Goal: Task Accomplishment & Management: Use online tool/utility

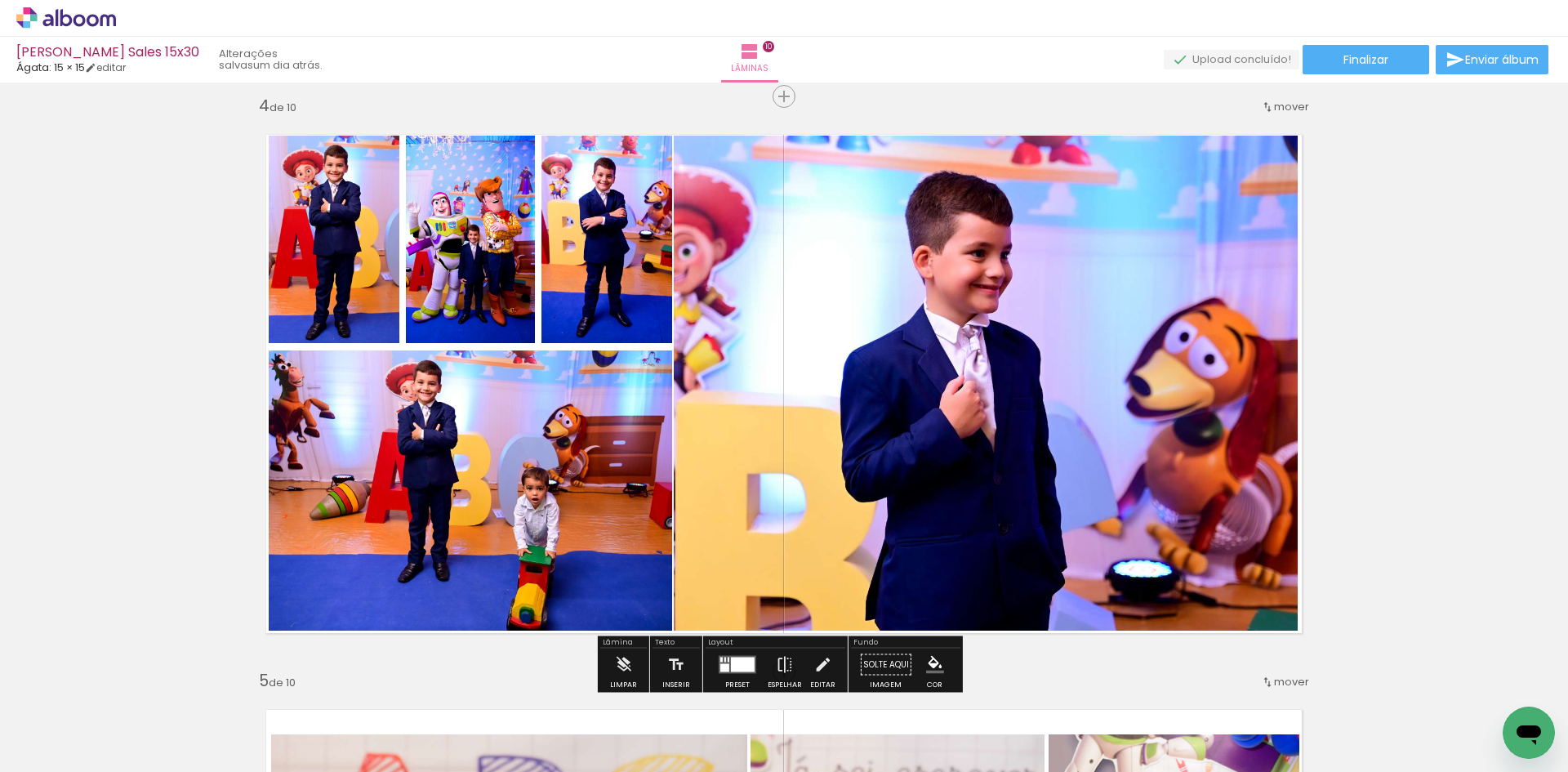
scroll to position [1716, 0]
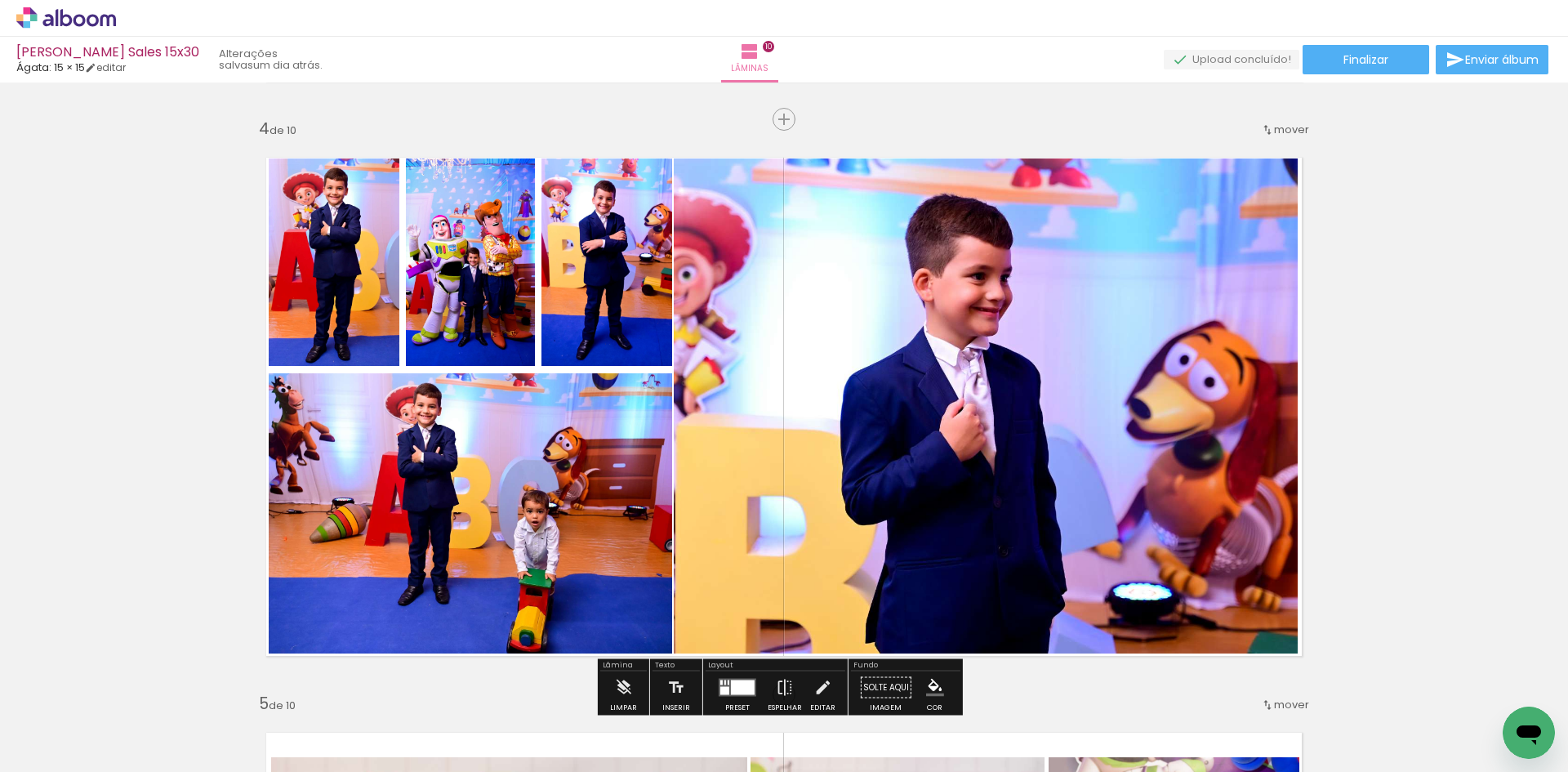
click at [0, 0] on iron-icon at bounding box center [0, 0] width 0 height 0
click at [0, 0] on slot "Não utilizadas" at bounding box center [0, 0] width 0 height 0
type input "Não utilizadas"
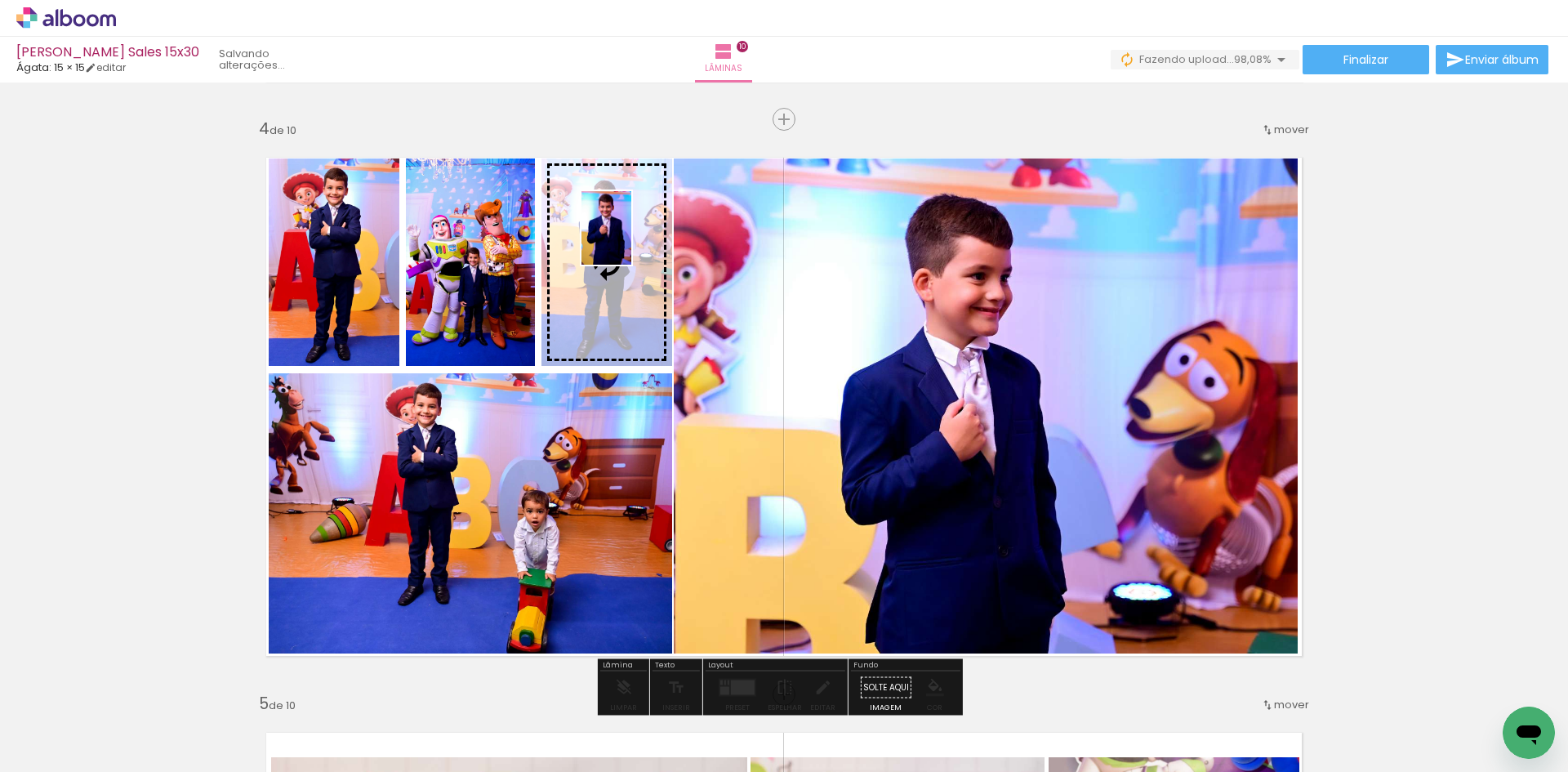
drag, startPoint x: 172, startPoint y: 724, endPoint x: 631, endPoint y: 240, distance: 667.0
click at [631, 240] on quentale-workspace at bounding box center [784, 386] width 1568 height 772
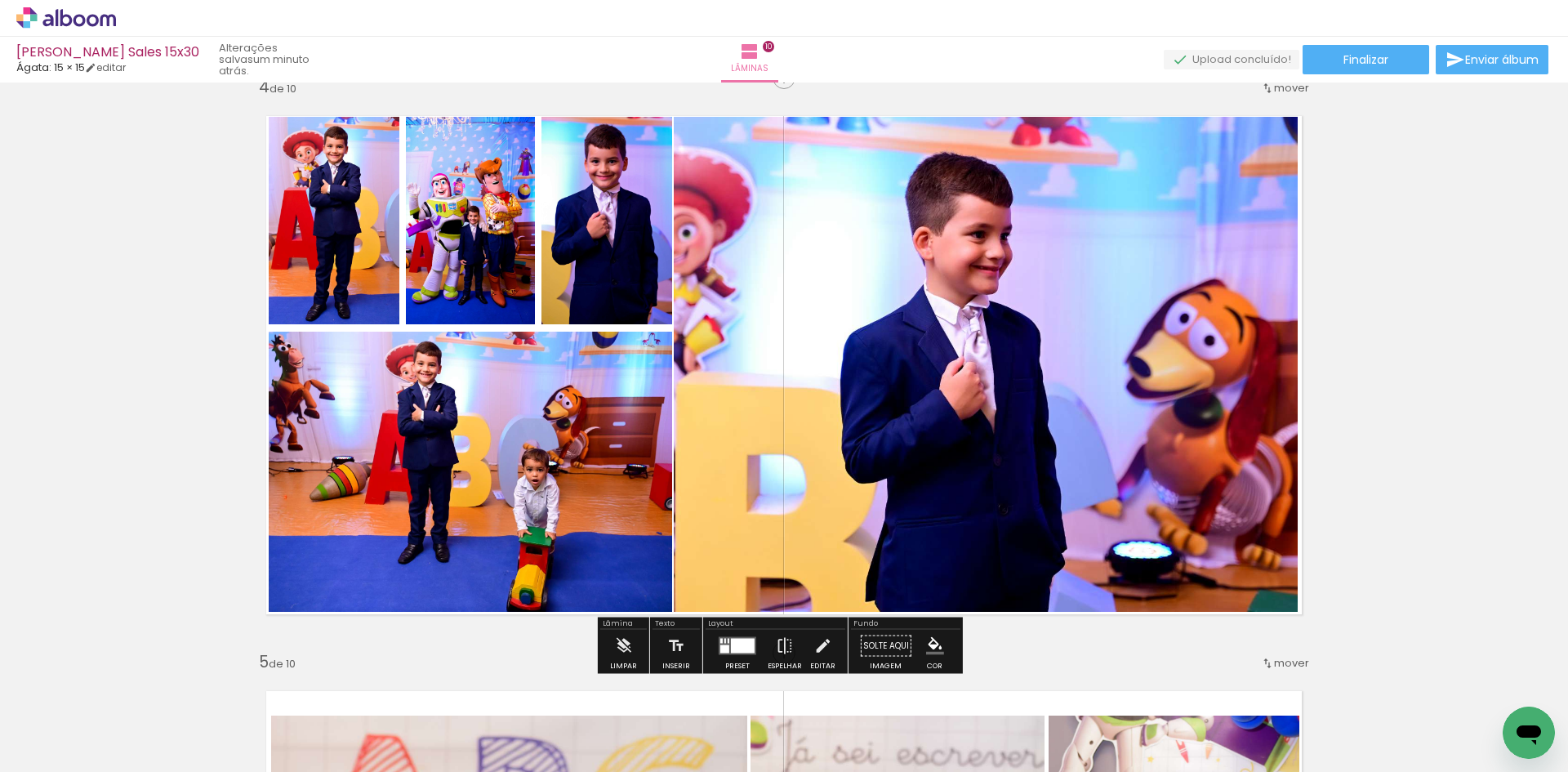
scroll to position [1797, 0]
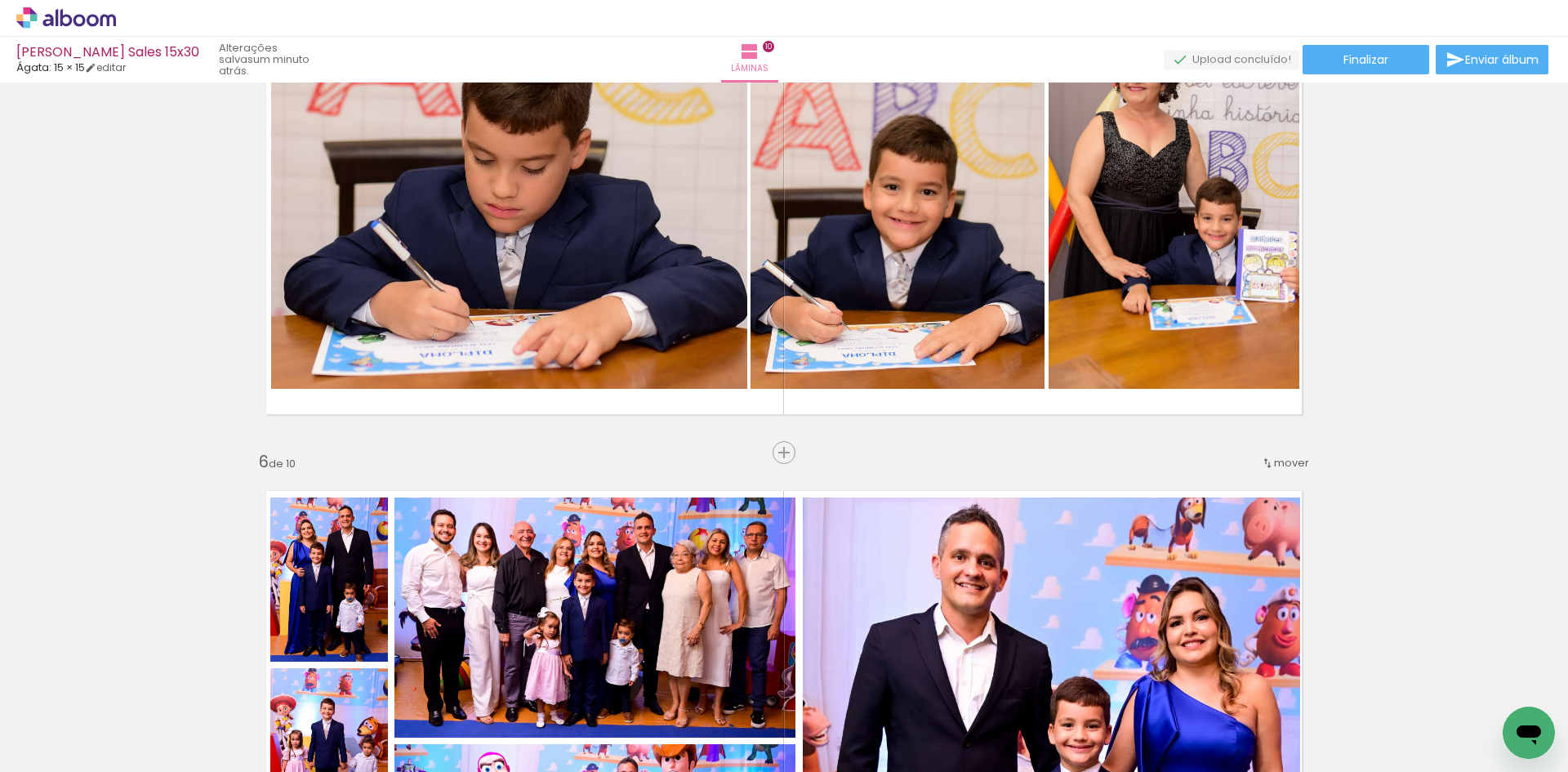
scroll to position [2860, 0]
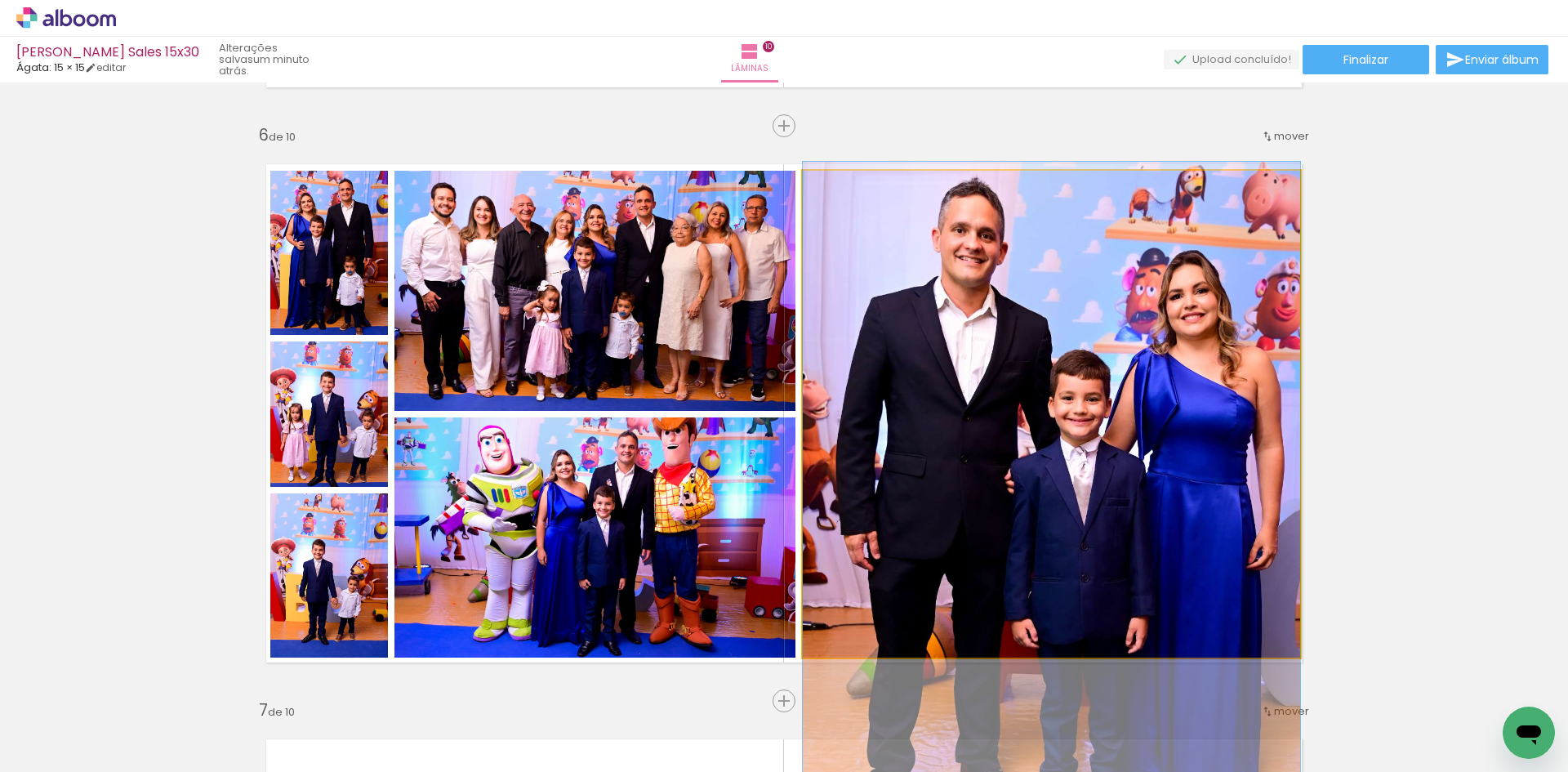
click at [1068, 486] on quentale-photo at bounding box center [1051, 414] width 497 height 487
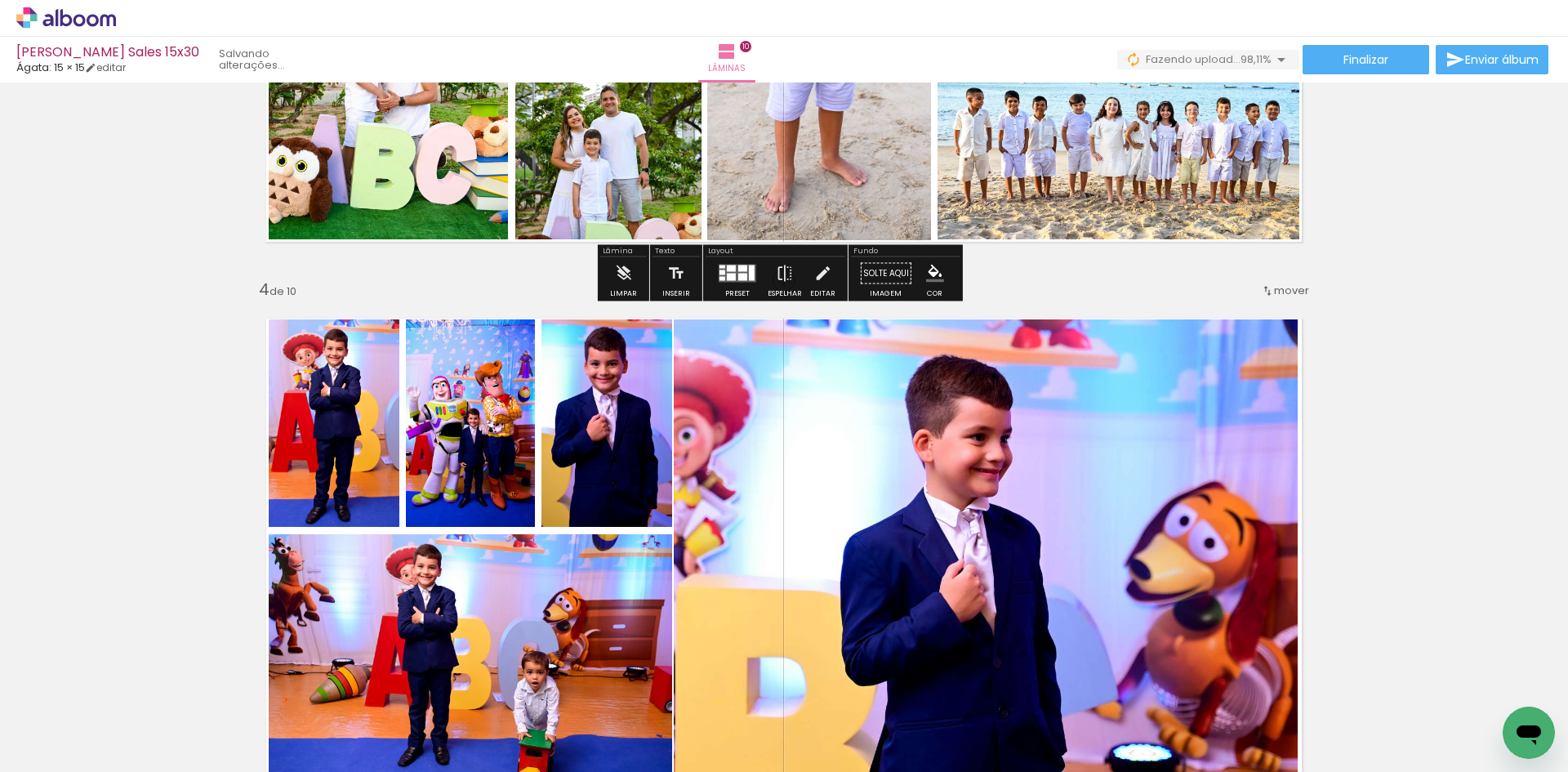
scroll to position [1718, 0]
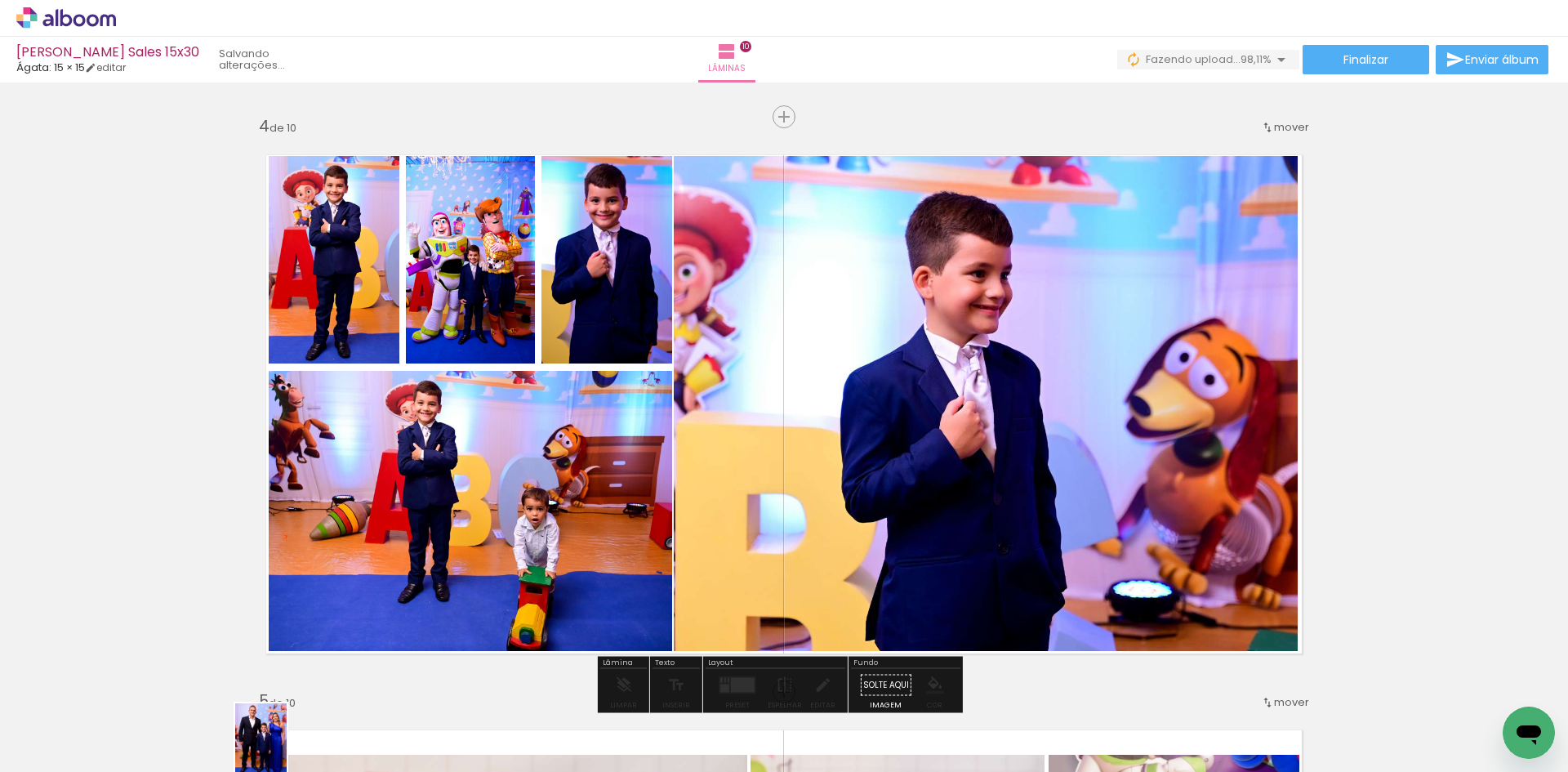
drag, startPoint x: 265, startPoint y: 739, endPoint x: 284, endPoint y: 750, distance: 22.0
click at [283, 750] on div at bounding box center [255, 716] width 57 height 81
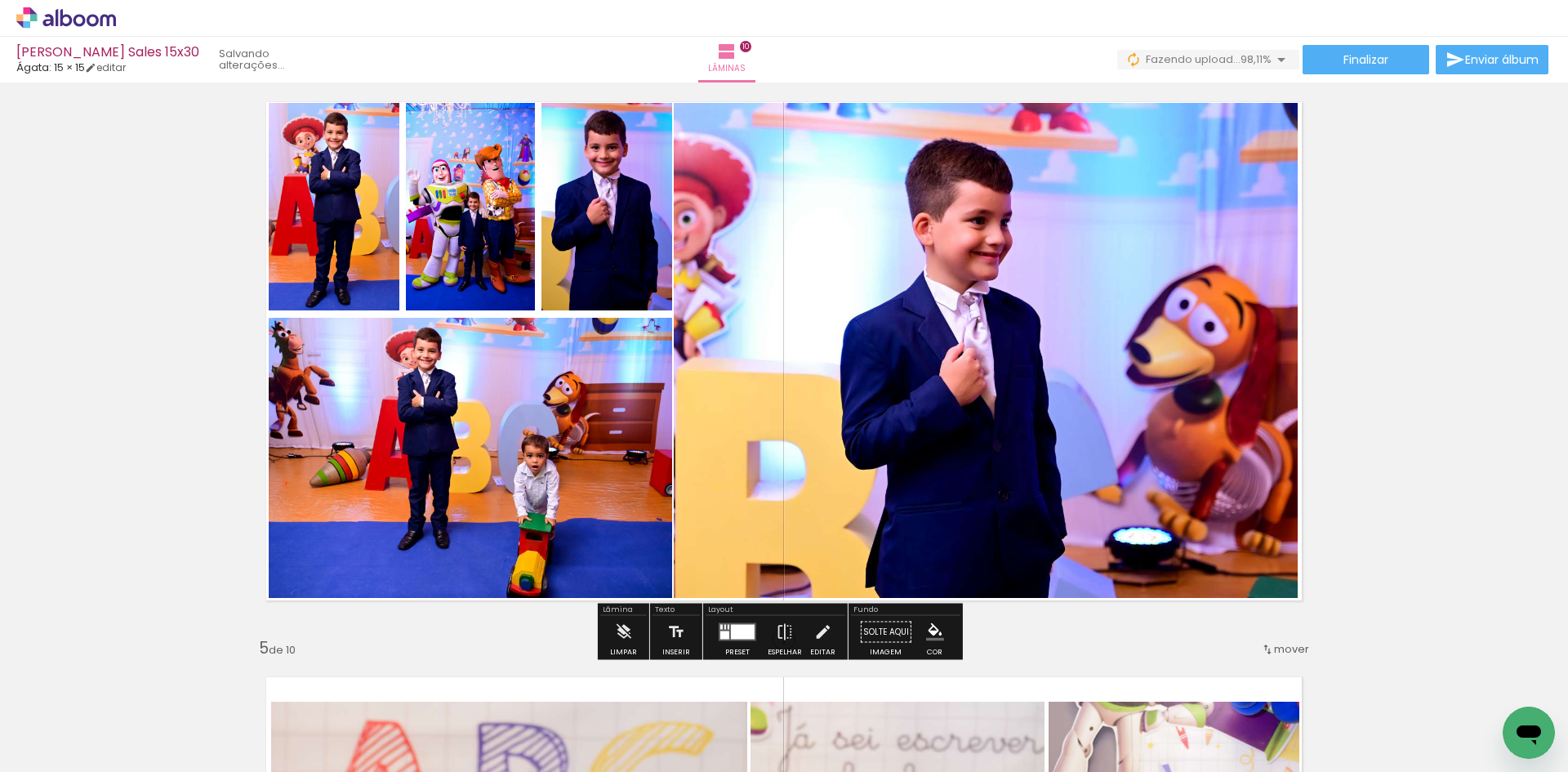
scroll to position [1800, 0]
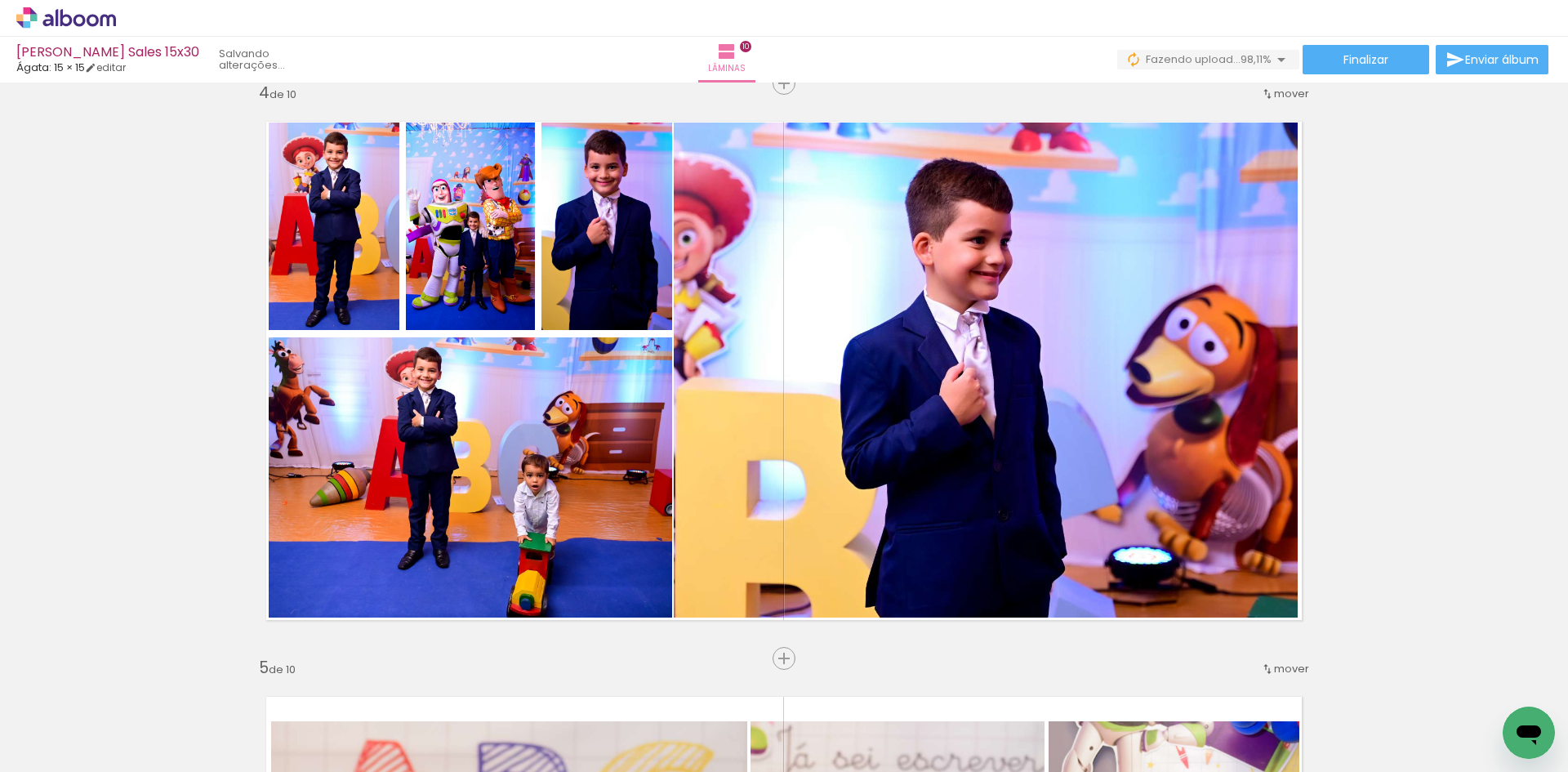
scroll to position [1743, 0]
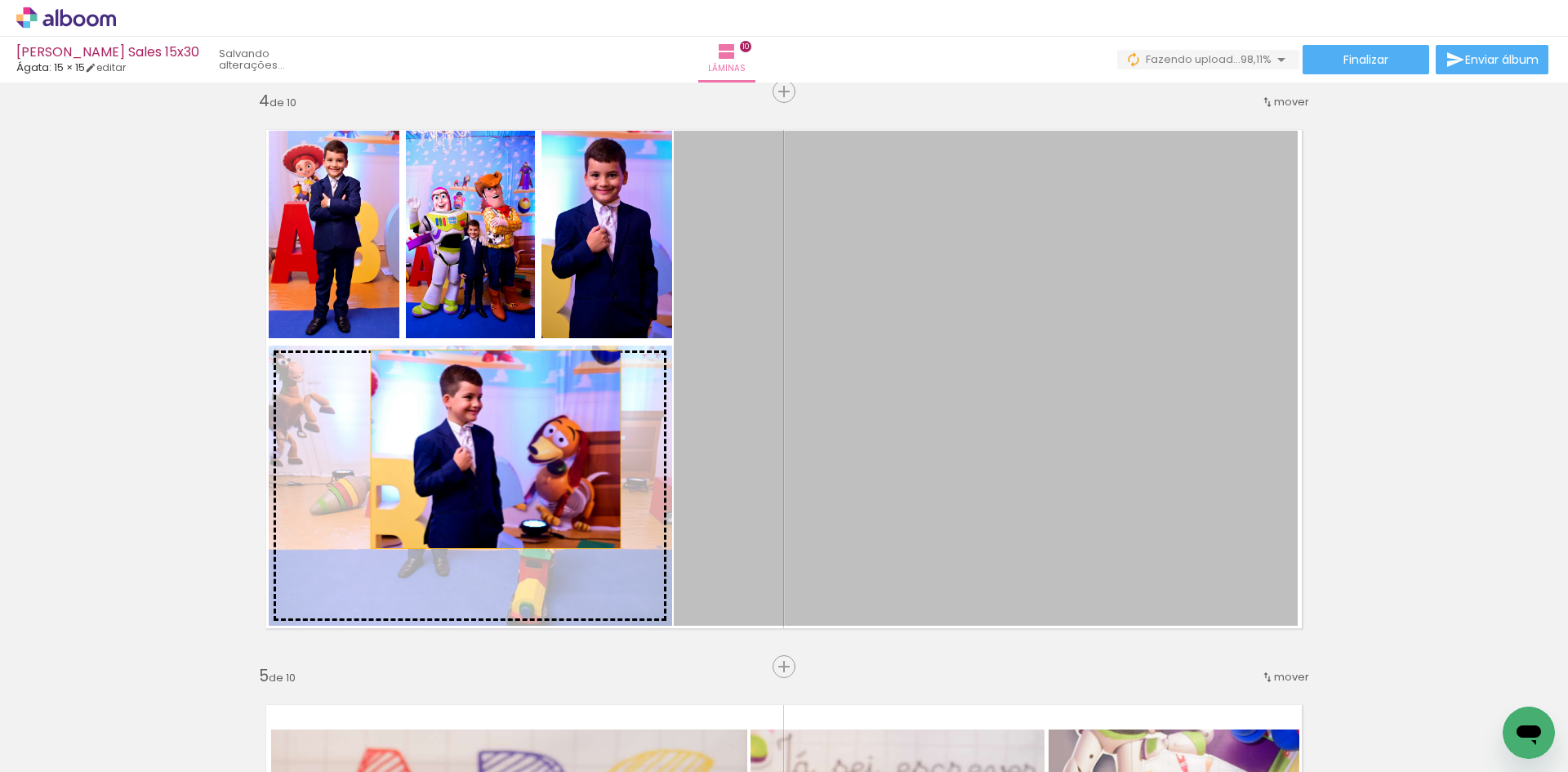
drag, startPoint x: 1082, startPoint y: 364, endPoint x: 490, endPoint y: 449, distance: 598.1
click at [0, 0] on slot at bounding box center [0, 0] width 0 height 0
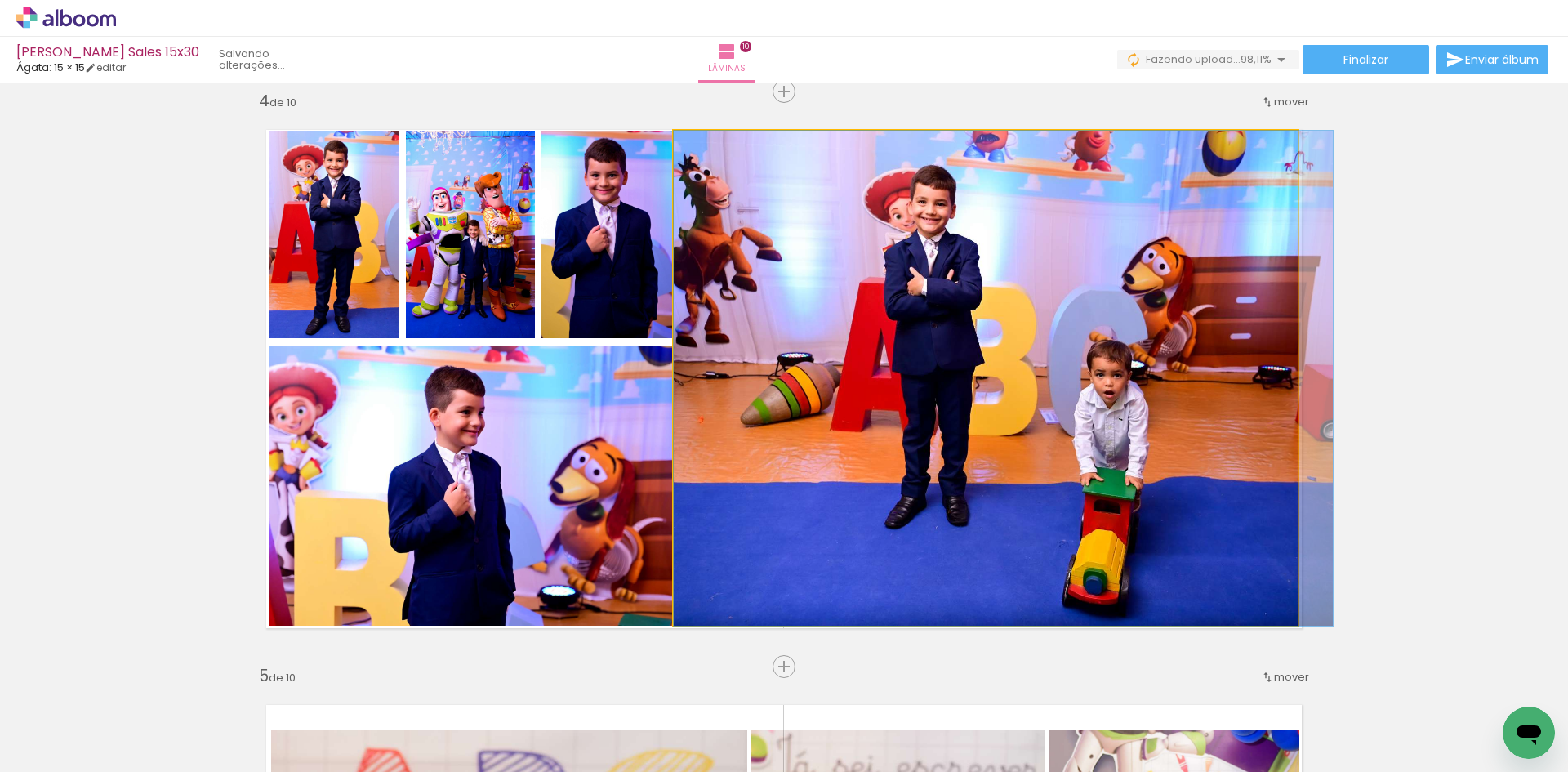
drag, startPoint x: 907, startPoint y: 353, endPoint x: 929, endPoint y: 362, distance: 23.8
drag, startPoint x: 976, startPoint y: 385, endPoint x: 1080, endPoint y: 385, distance: 104.0
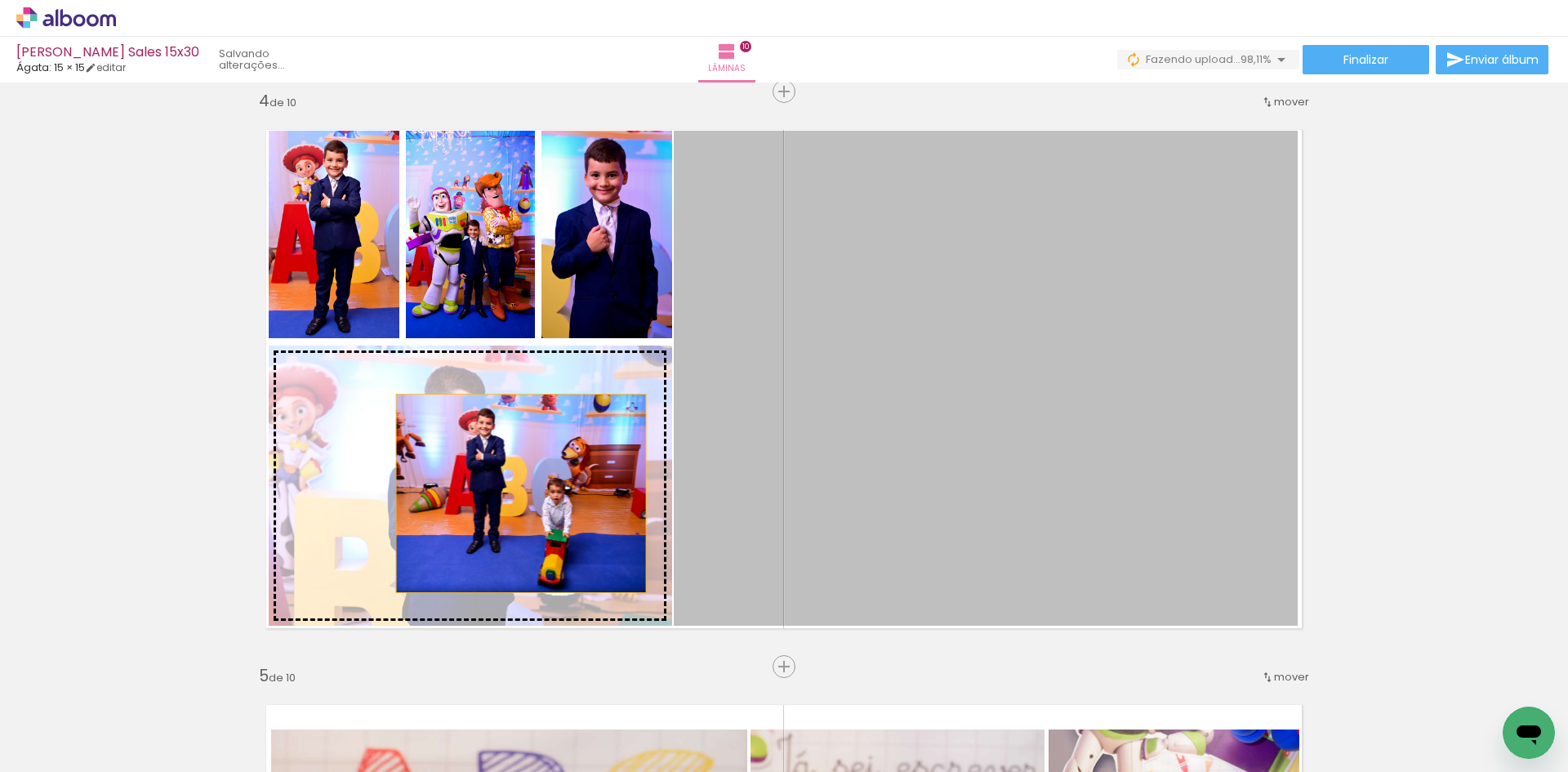
drag, startPoint x: 1048, startPoint y: 389, endPoint x: 515, endPoint y: 494, distance: 543.2
click at [0, 0] on slot at bounding box center [0, 0] width 0 height 0
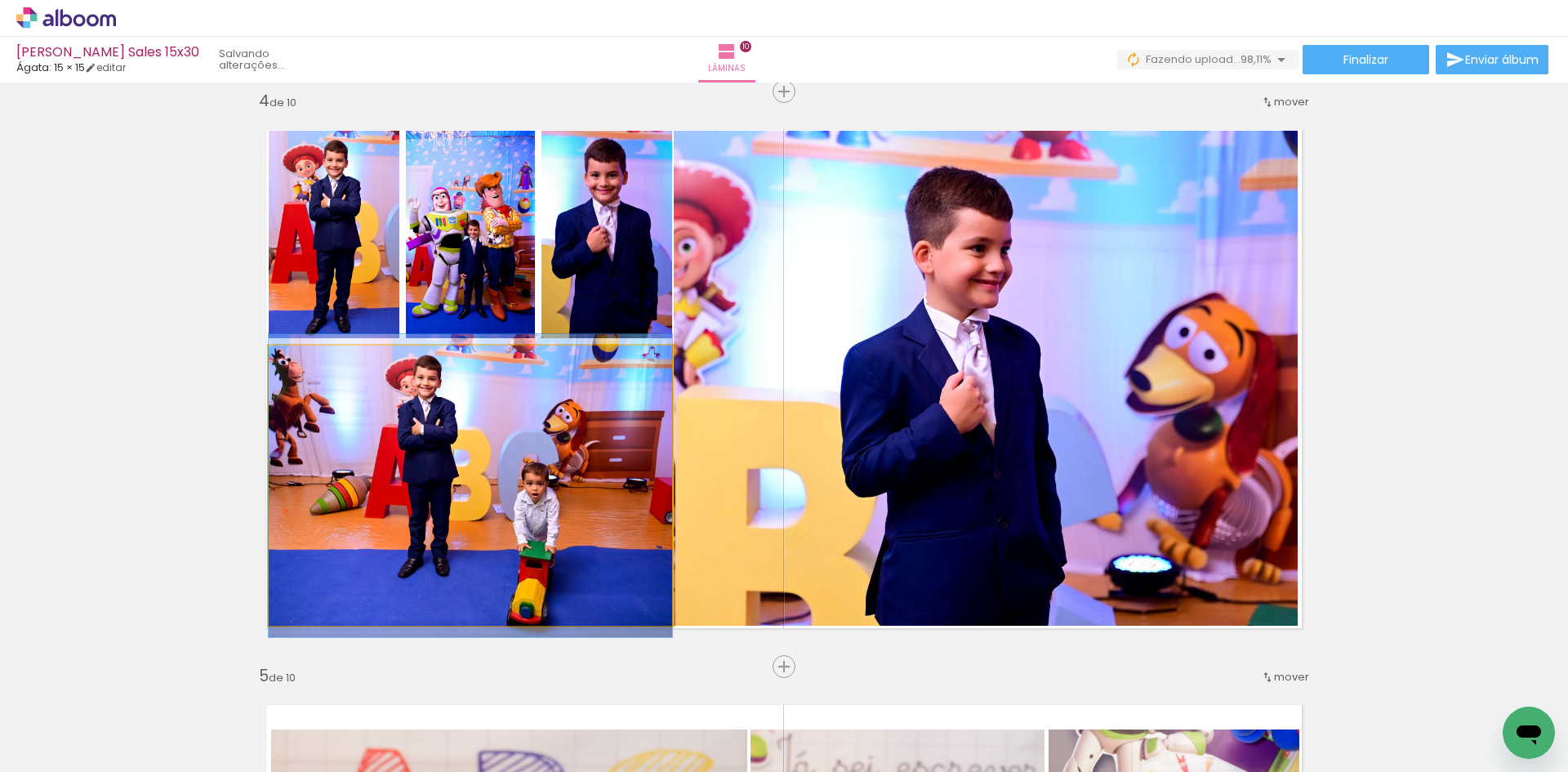
drag, startPoint x: 560, startPoint y: 496, endPoint x: 569, endPoint y: 496, distance: 9.0
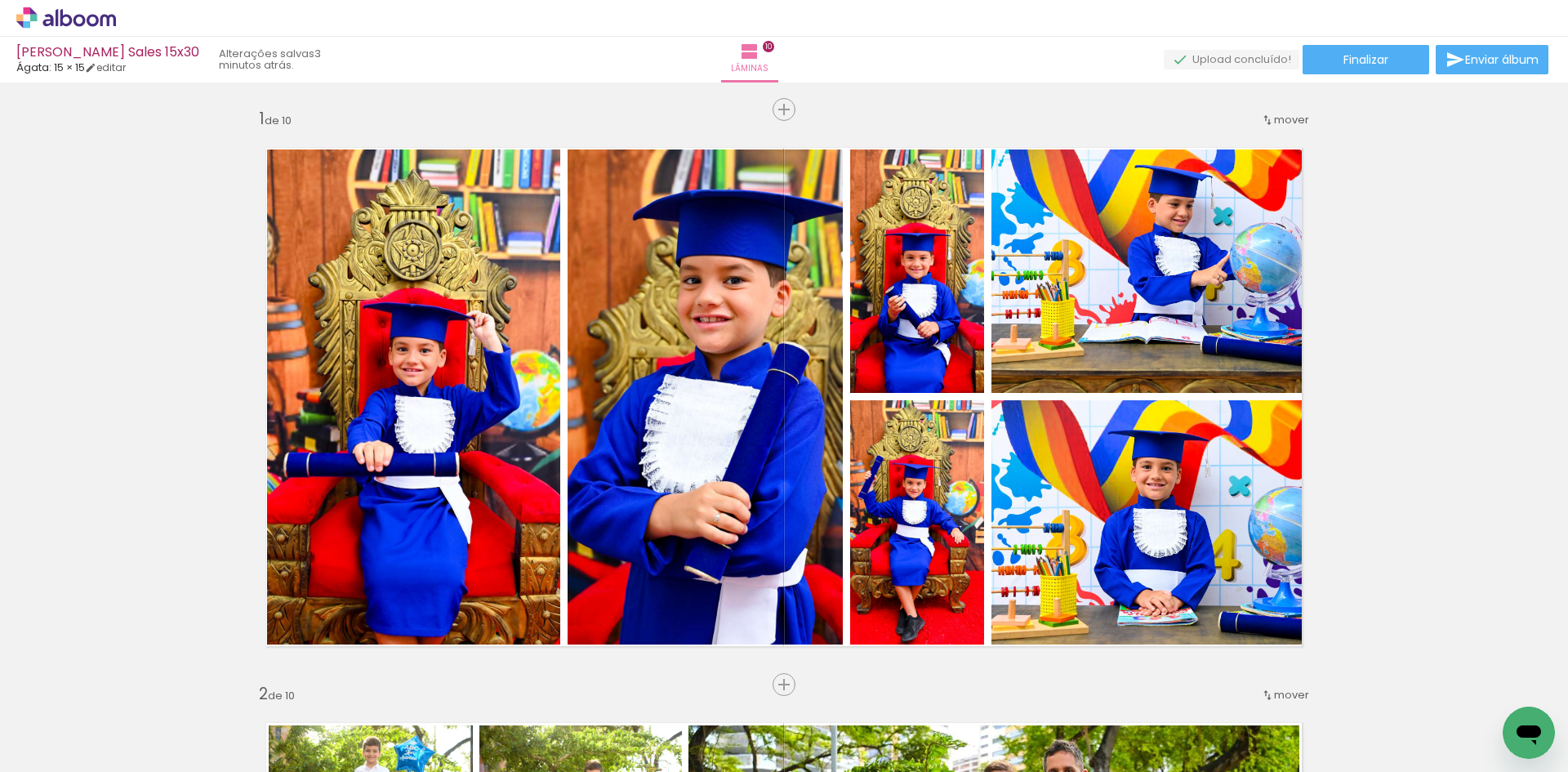
scroll to position [1743, 0]
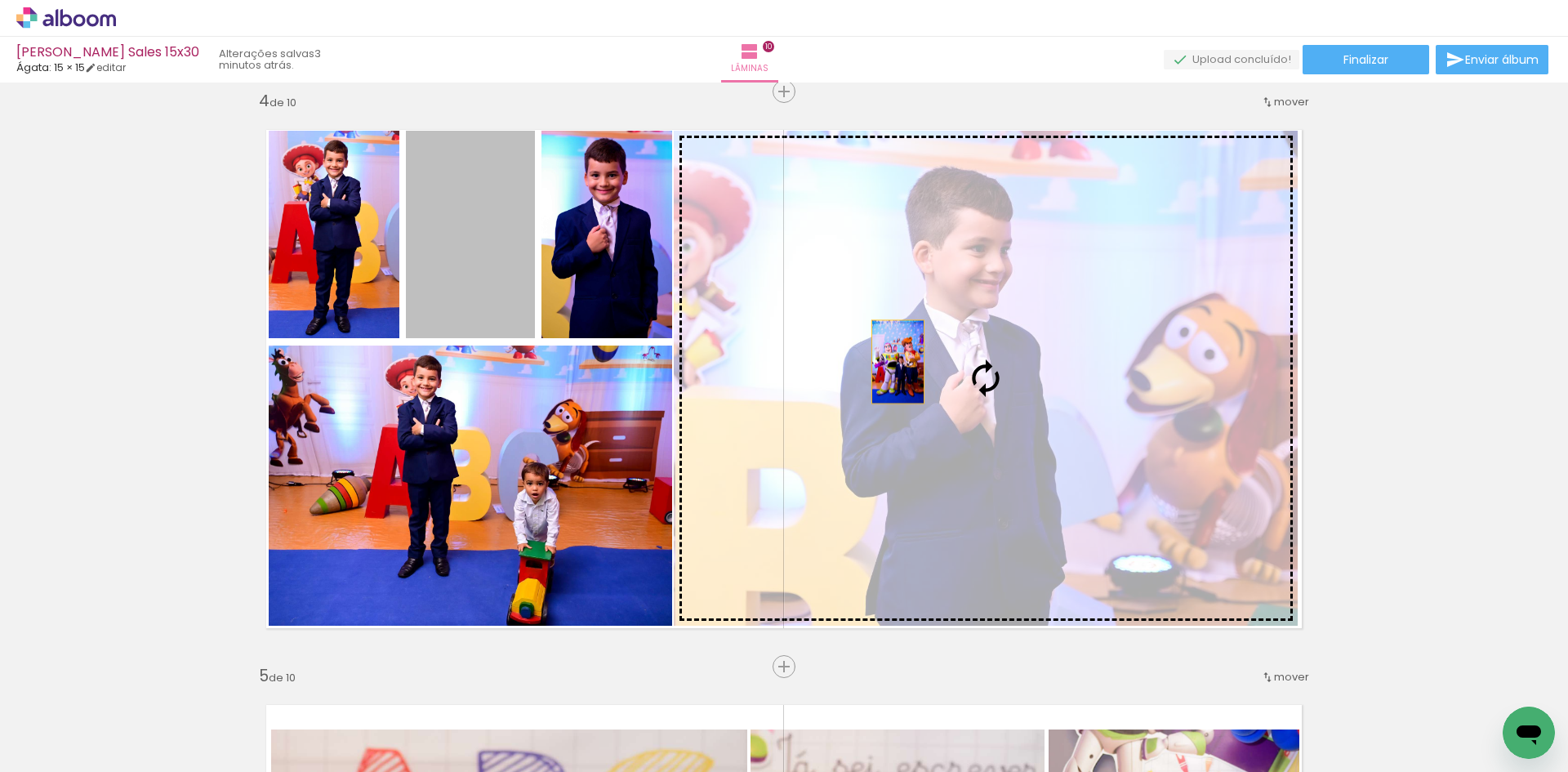
drag, startPoint x: 452, startPoint y: 274, endPoint x: 917, endPoint y: 367, distance: 474.2
click at [0, 0] on slot at bounding box center [0, 0] width 0 height 0
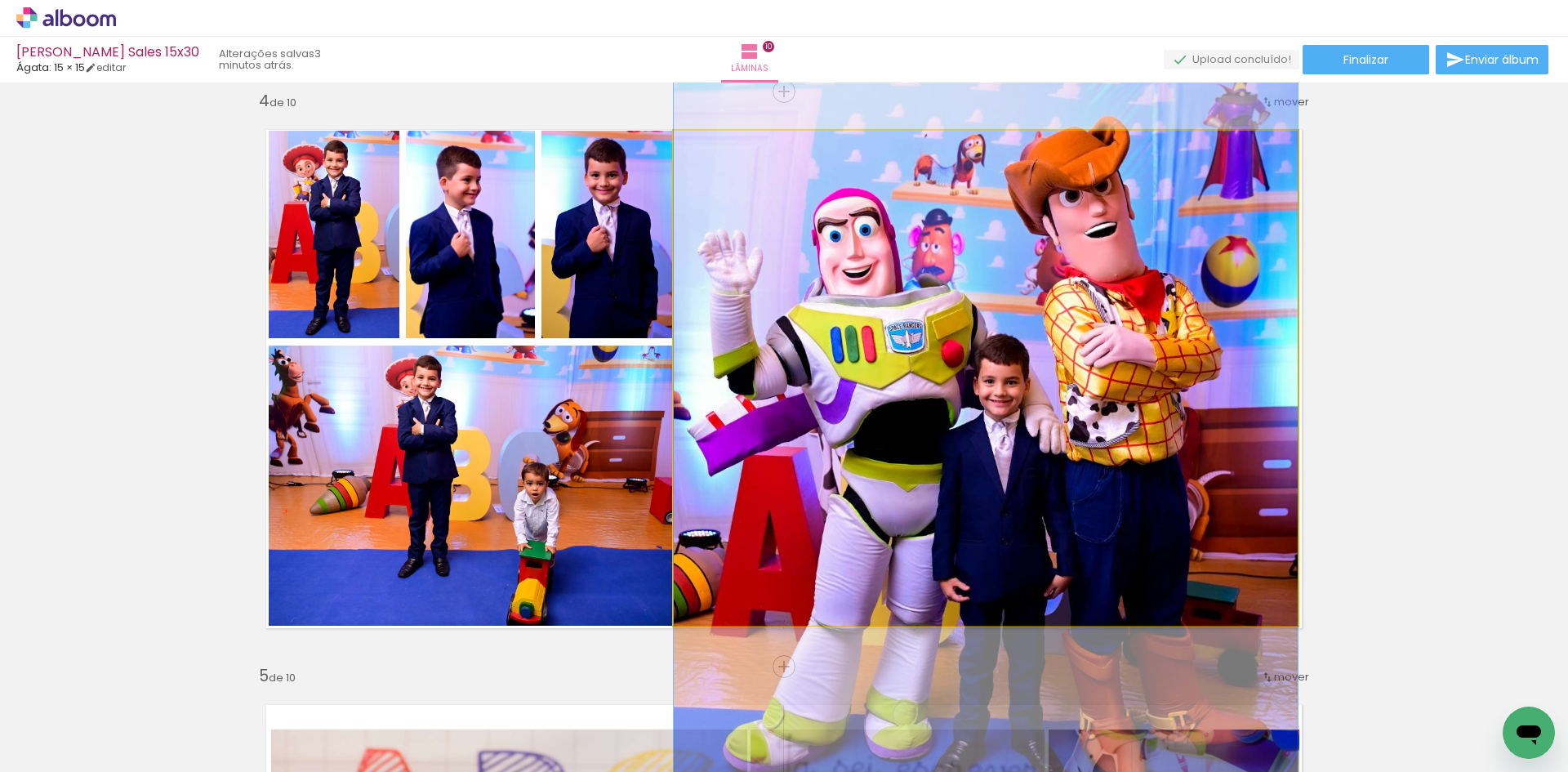
drag, startPoint x: 1056, startPoint y: 381, endPoint x: 1056, endPoint y: 404, distance: 23.0
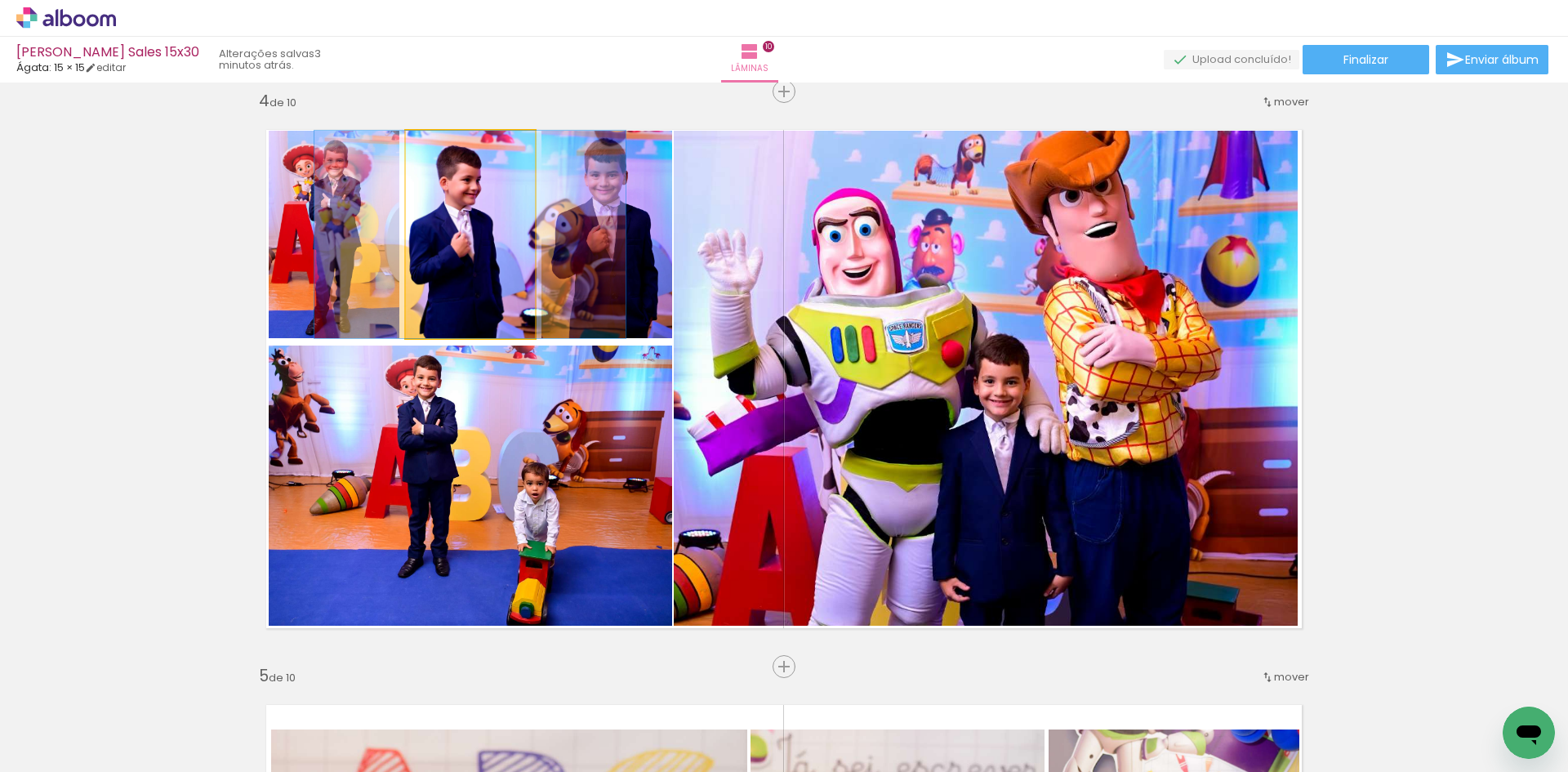
click at [461, 268] on quentale-photo at bounding box center [470, 234] width 129 height 208
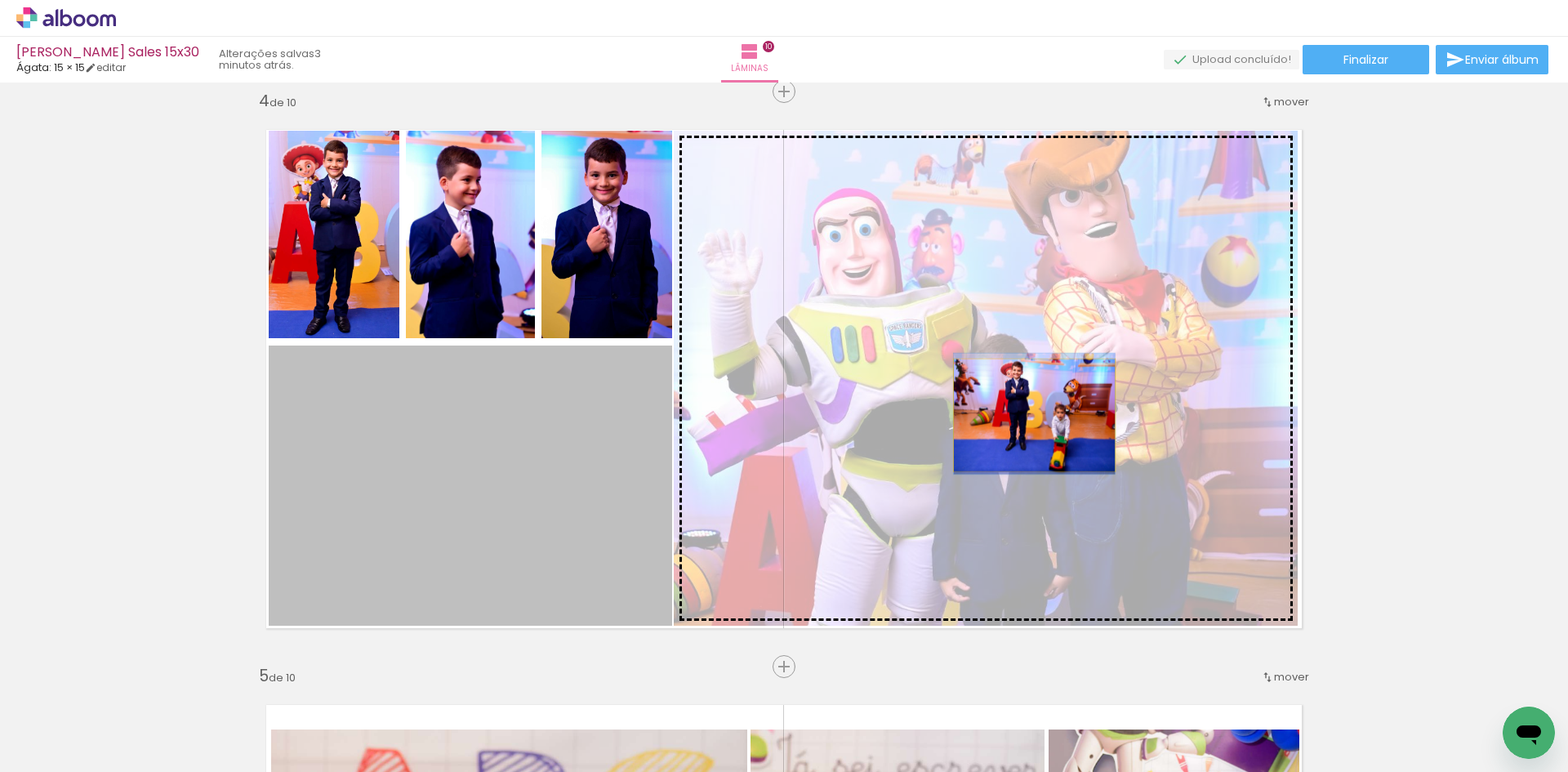
drag, startPoint x: 448, startPoint y: 440, endPoint x: 1028, endPoint y: 415, distance: 580.5
click at [0, 0] on slot at bounding box center [0, 0] width 0 height 0
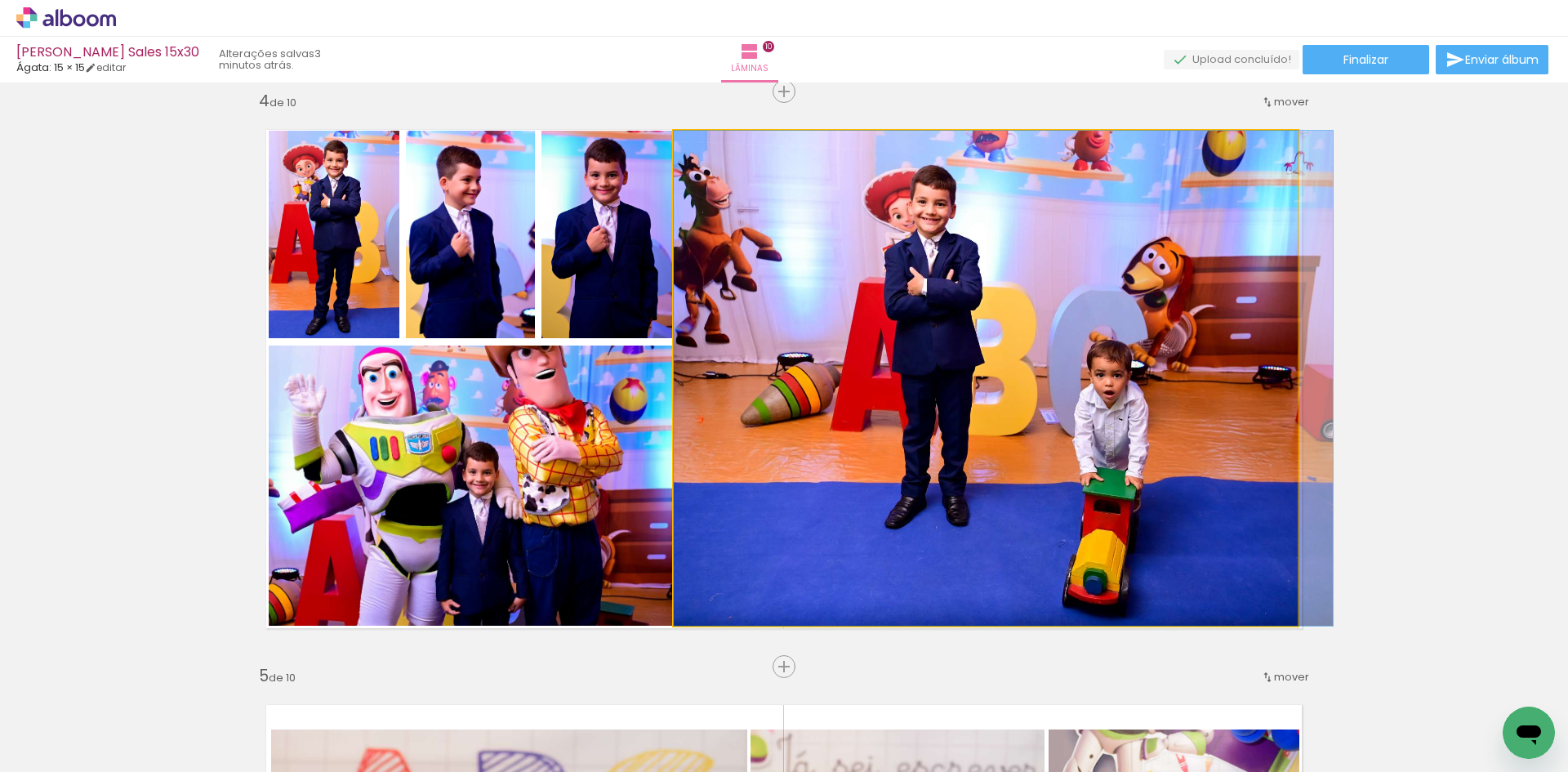
drag, startPoint x: 1033, startPoint y: 363, endPoint x: 1113, endPoint y: 358, distance: 80.2
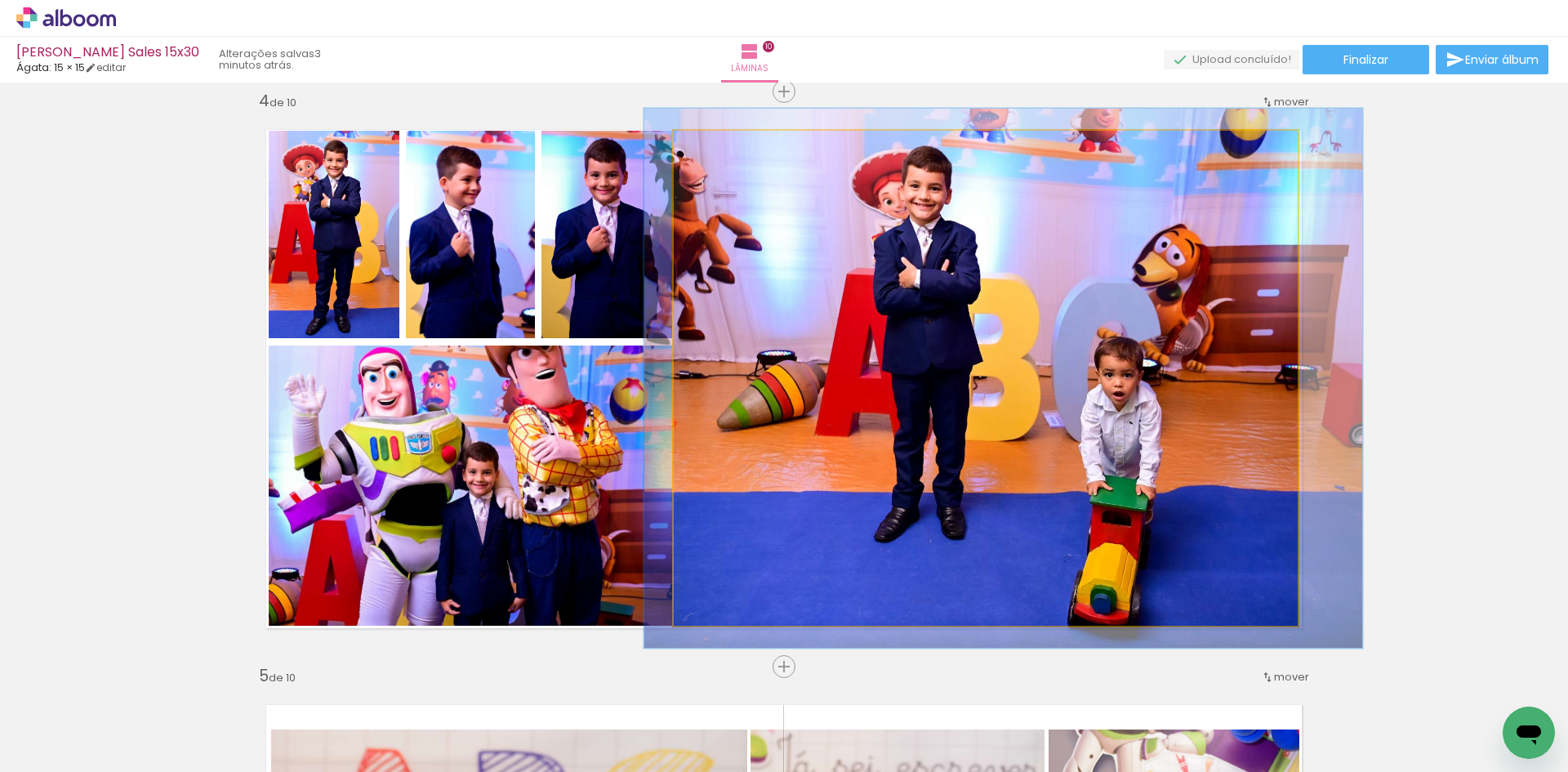
type paper-slider "109"
click at [717, 148] on div at bounding box center [717, 148] width 26 height 26
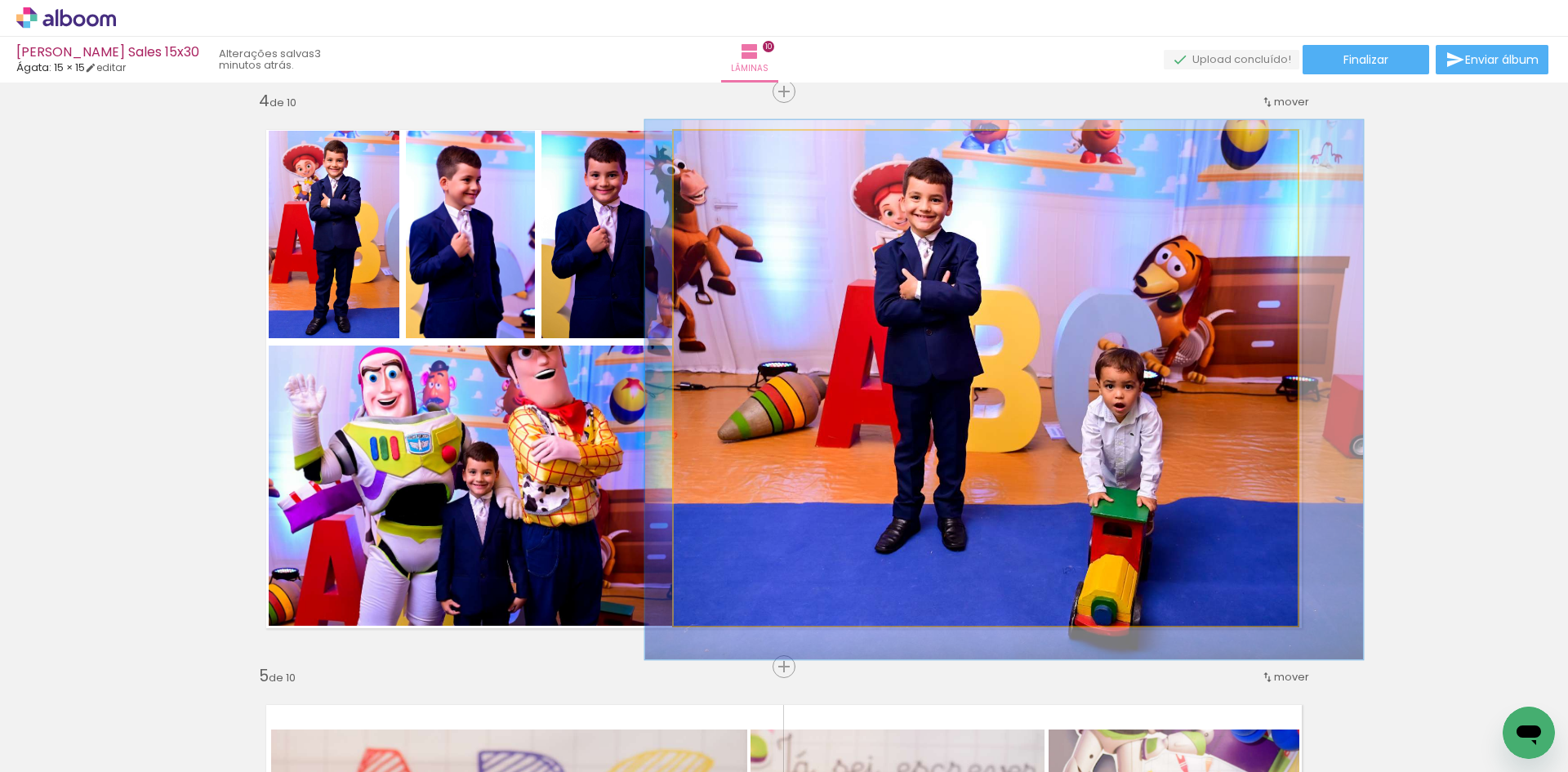
drag, startPoint x: 1065, startPoint y: 368, endPoint x: 1066, endPoint y: 378, distance: 10.0
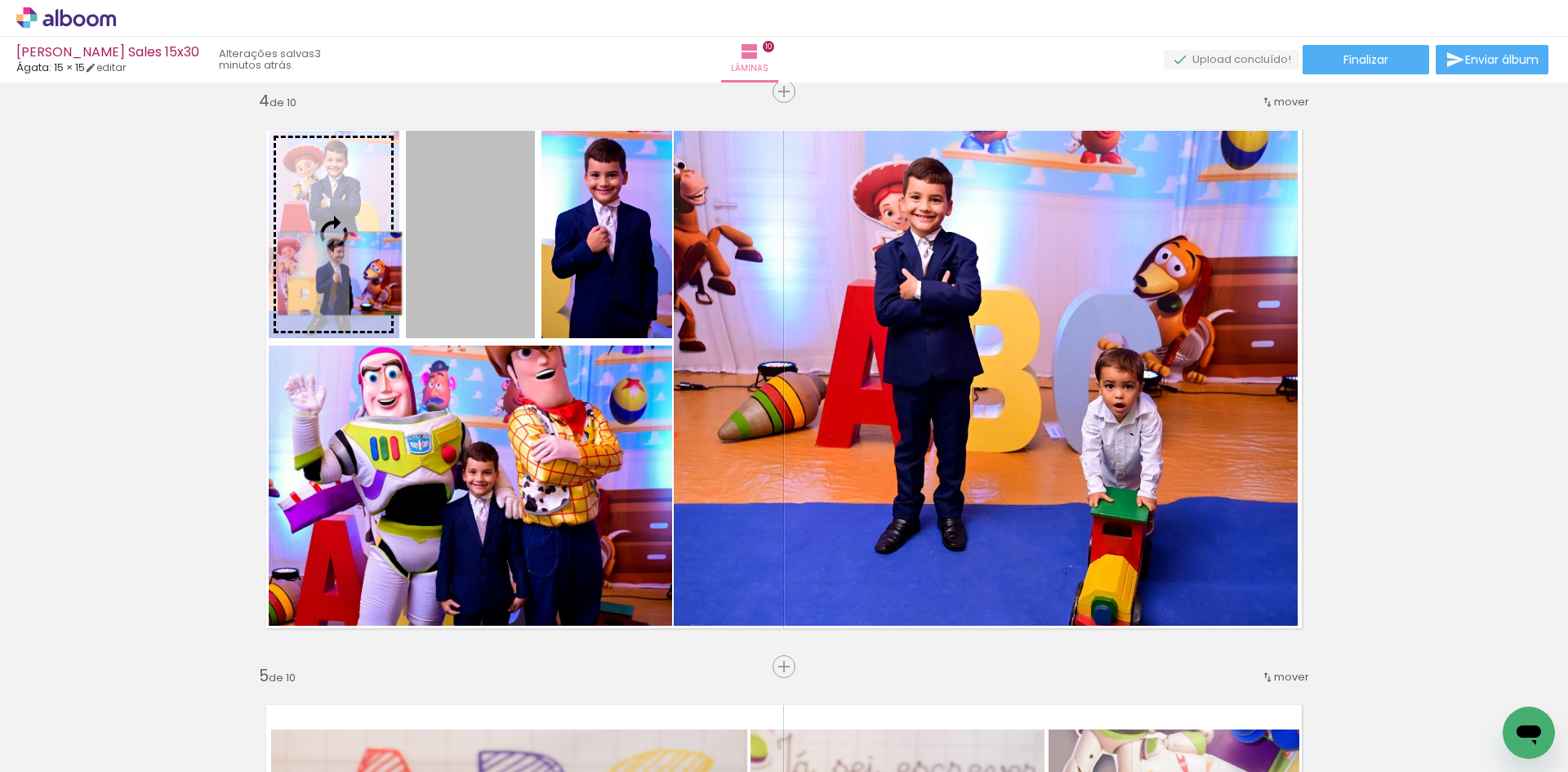
drag, startPoint x: 486, startPoint y: 283, endPoint x: 369, endPoint y: 273, distance: 117.4
click at [0, 0] on slot at bounding box center [0, 0] width 0 height 0
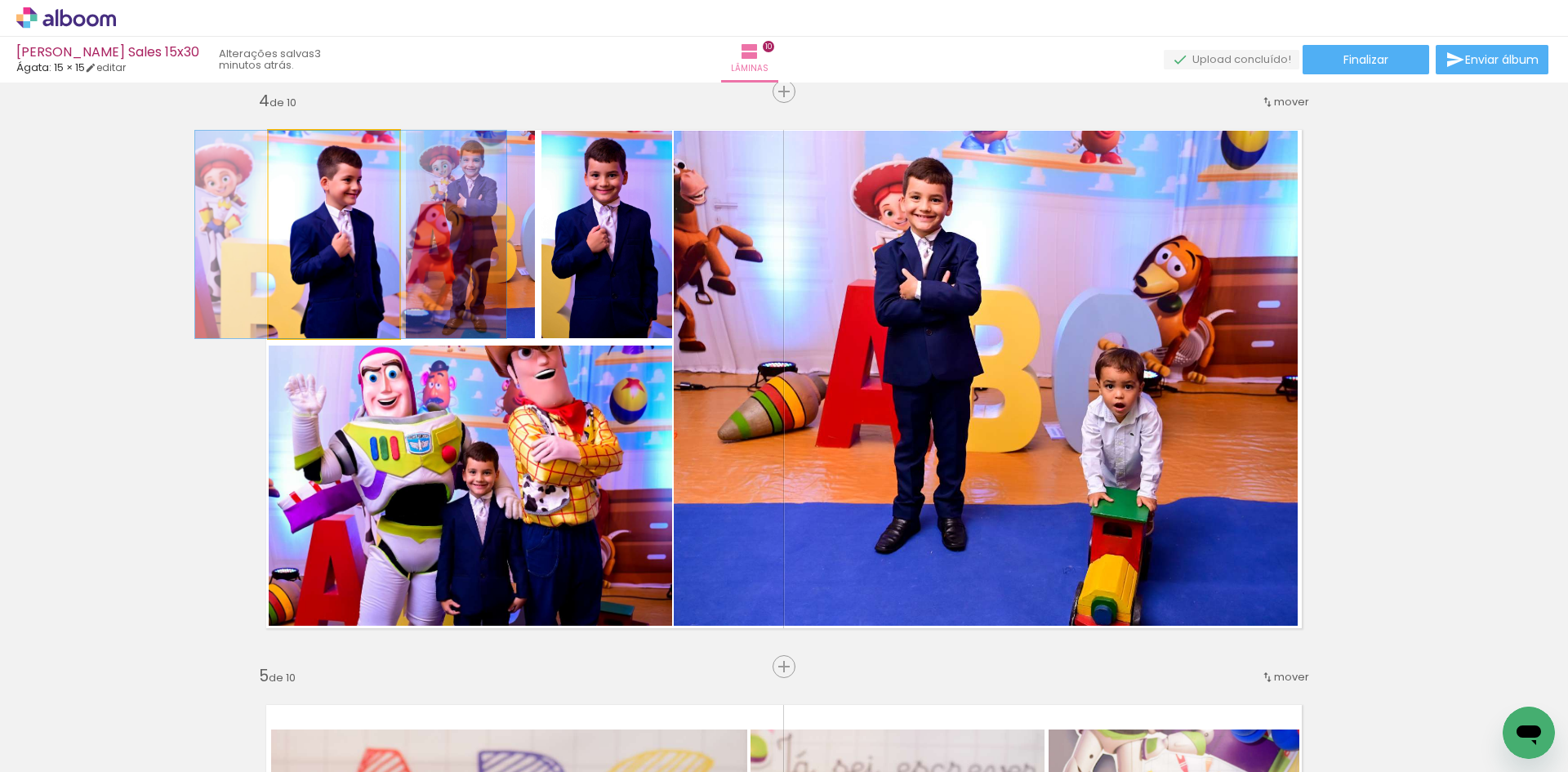
drag, startPoint x: 353, startPoint y: 276, endPoint x: 371, endPoint y: 276, distance: 18.0
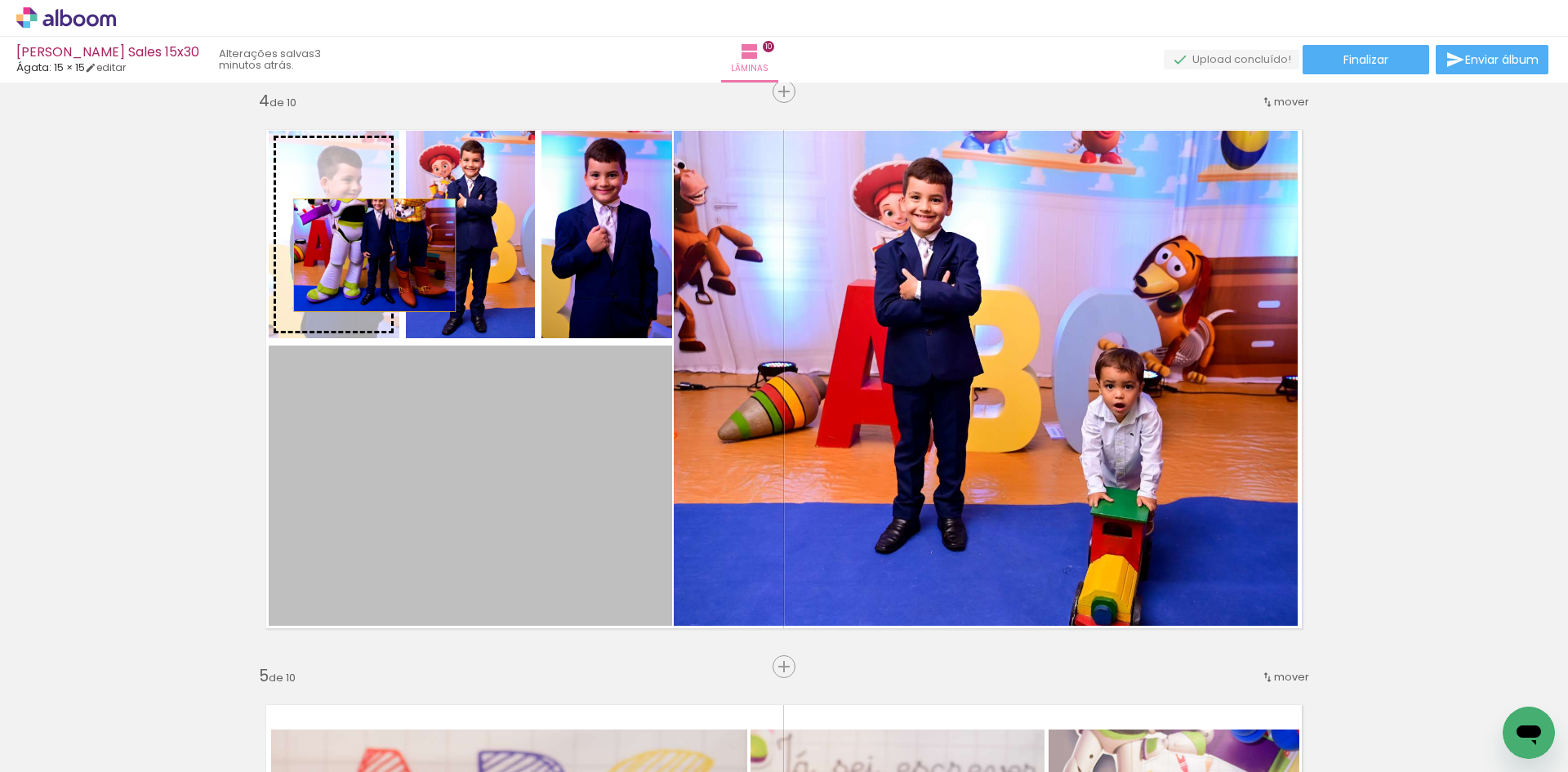
drag, startPoint x: 476, startPoint y: 466, endPoint x: 368, endPoint y: 255, distance: 237.0
click at [0, 0] on slot at bounding box center [0, 0] width 0 height 0
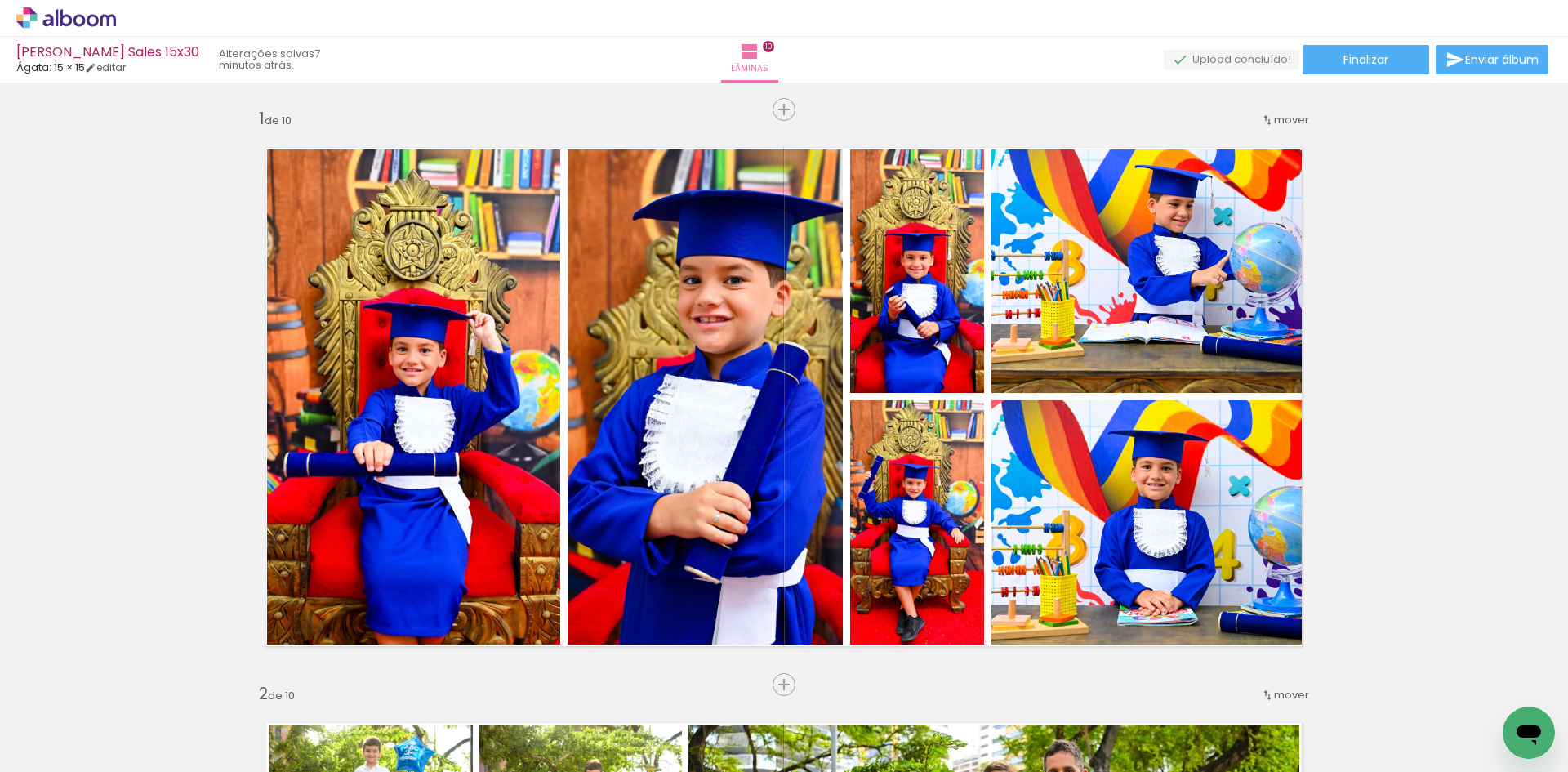
scroll to position [1743, 0]
